Goal: Task Accomplishment & Management: Use online tool/utility

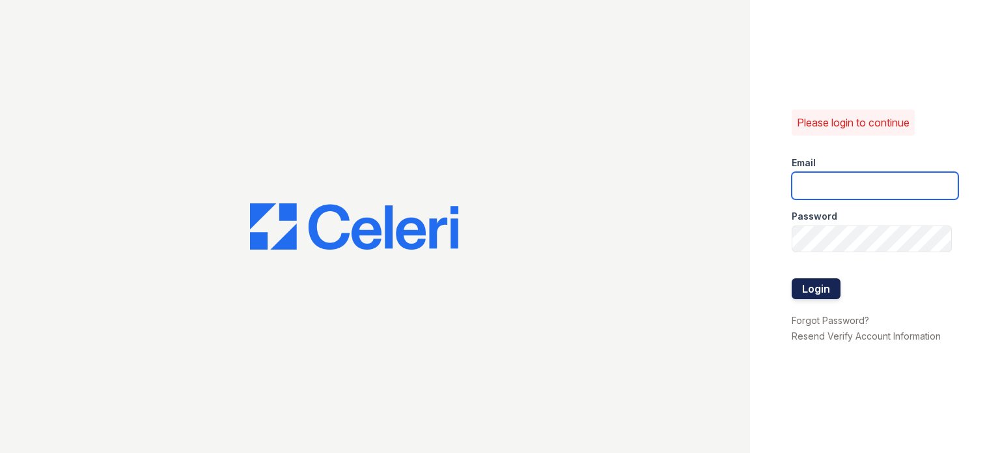
type input "[DOMAIN_NAME][EMAIL_ADDRESS][DOMAIN_NAME]"
click at [821, 283] on button "Login" at bounding box center [816, 288] width 49 height 21
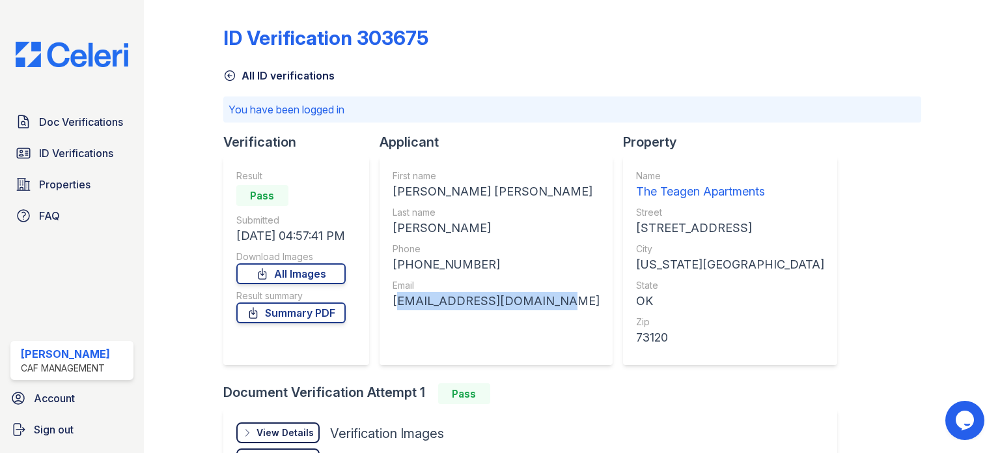
drag, startPoint x: 542, startPoint y: 300, endPoint x: 387, endPoint y: 303, distance: 155.0
click at [387, 303] on div "First name WILLIAM LASHAWN JR Last name MULLEN Phone +14054215553 Email william…" at bounding box center [496, 260] width 233 height 208
copy div "williamullen48@gmail.com"
